Goal: Task Accomplishment & Management: Manage account settings

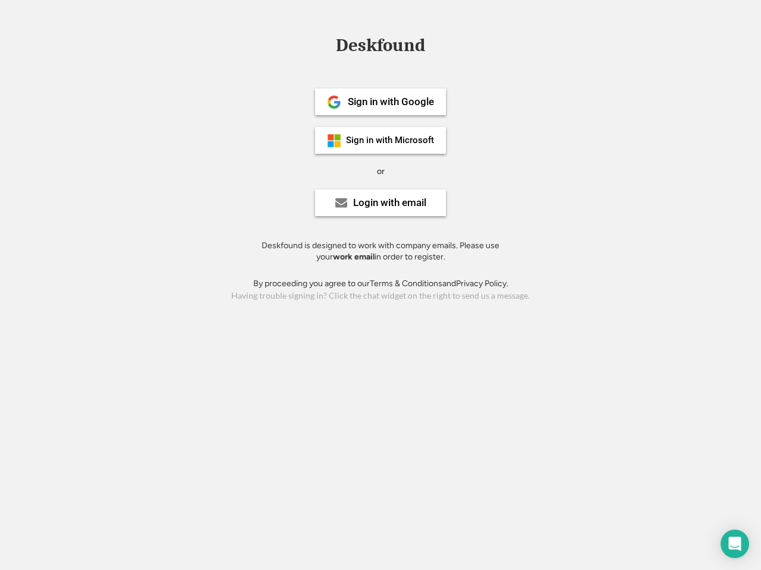
click at [380, 170] on div "or" at bounding box center [381, 172] width 8 height 12
click at [380, 48] on div "Deskfound" at bounding box center [380, 45] width 101 height 18
click at [325, 45] on div "Deskfound" at bounding box center [380, 47] width 761 height 23
click at [380, 48] on div "Deskfound" at bounding box center [380, 45] width 101 height 18
click at [380, 171] on div "or" at bounding box center [381, 172] width 8 height 12
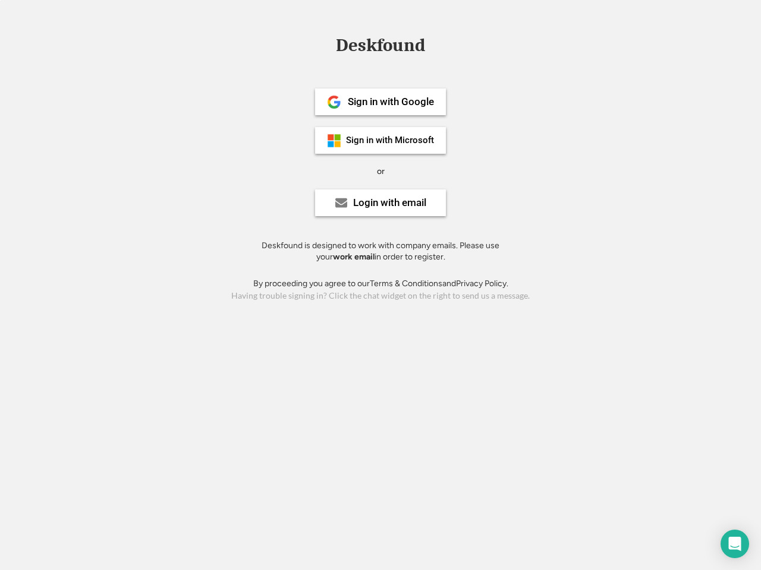
click at [380, 102] on div "Sign in with Google" at bounding box center [391, 102] width 86 height 10
click at [390, 102] on div "Sign in with Google" at bounding box center [391, 102] width 86 height 10
click at [334, 102] on img at bounding box center [334, 102] width 14 height 14
click at [380, 140] on div "Sign in with Microsoft" at bounding box center [390, 140] width 88 height 9
click at [390, 140] on div "Sign in with Microsoft" at bounding box center [390, 140] width 88 height 9
